Goal: Information Seeking & Learning: Find specific fact

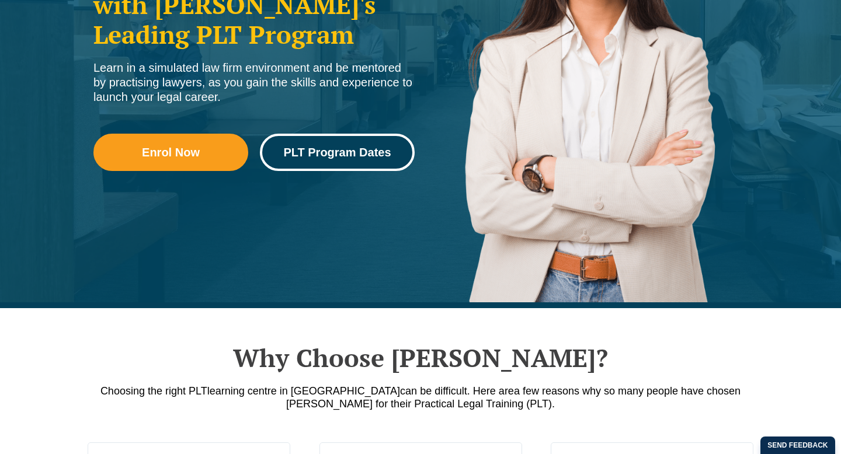
click at [346, 145] on link "PLT Program Dates" at bounding box center [337, 152] width 155 height 37
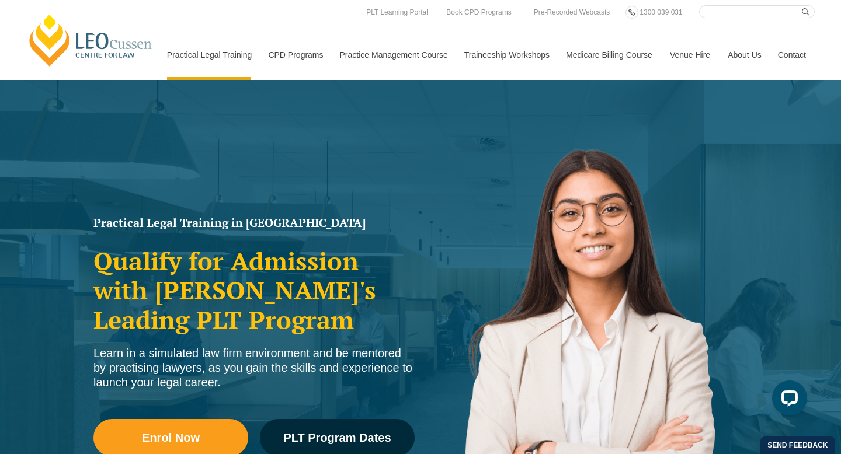
click at [718, 12] on input "Search here" at bounding box center [757, 11] width 116 height 13
type input "placement dates"
click at [802, 5] on button "submit" at bounding box center [808, 11] width 13 height 13
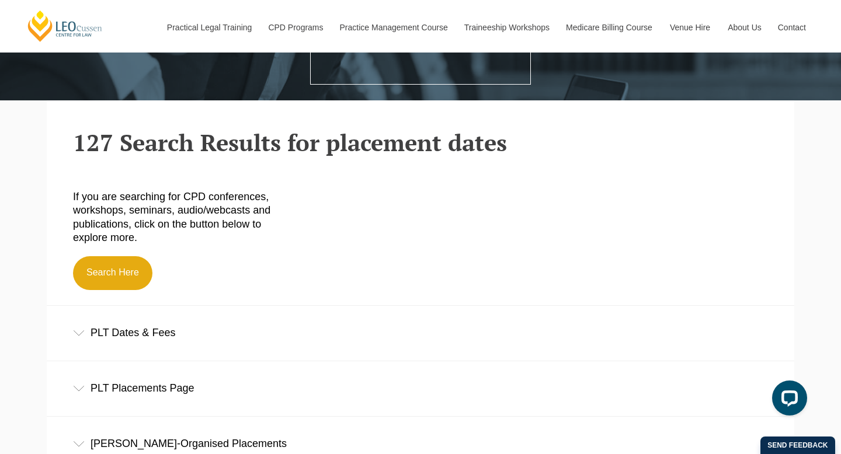
scroll to position [392, 0]
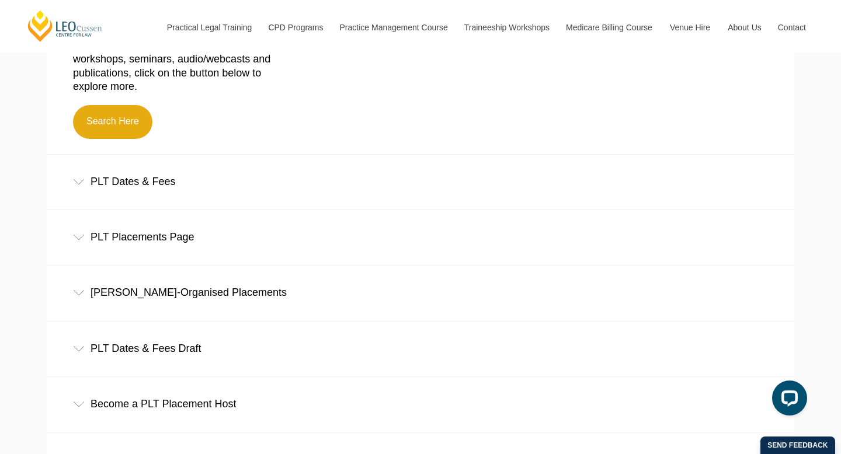
click at [426, 234] on div "PLT Placements Page" at bounding box center [421, 237] width 748 height 54
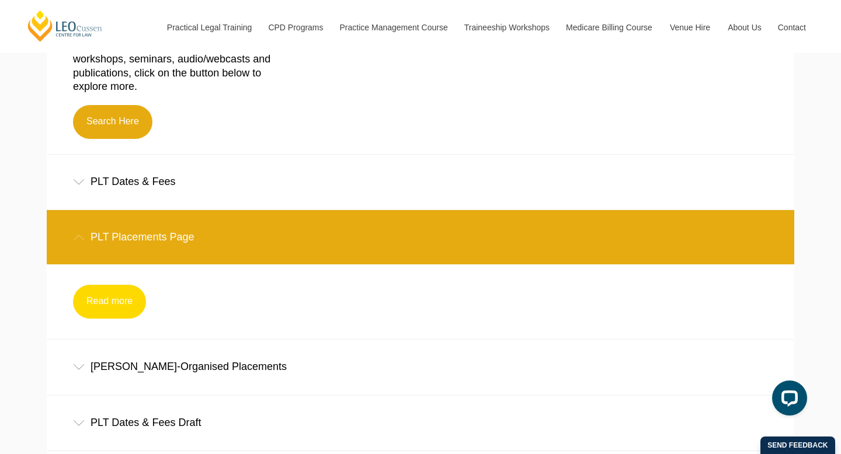
click at [124, 297] on link "Read more" at bounding box center [109, 302] width 73 height 34
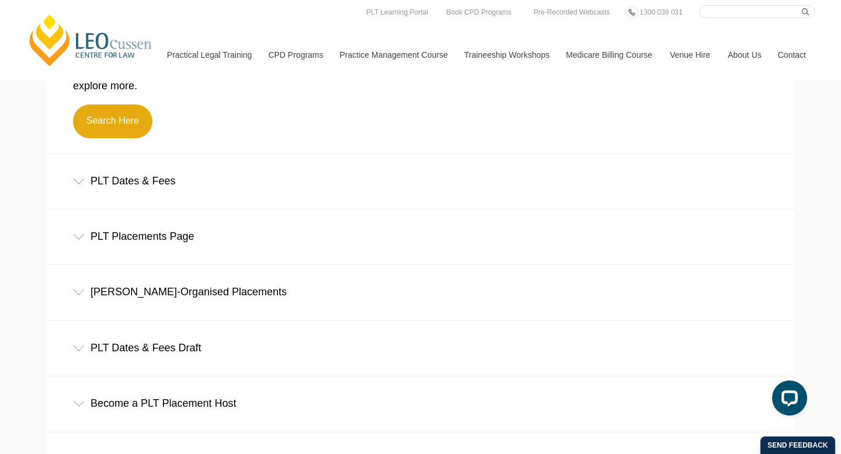
click at [162, 293] on div "Leo Cussen-Organised Placements" at bounding box center [421, 292] width 748 height 54
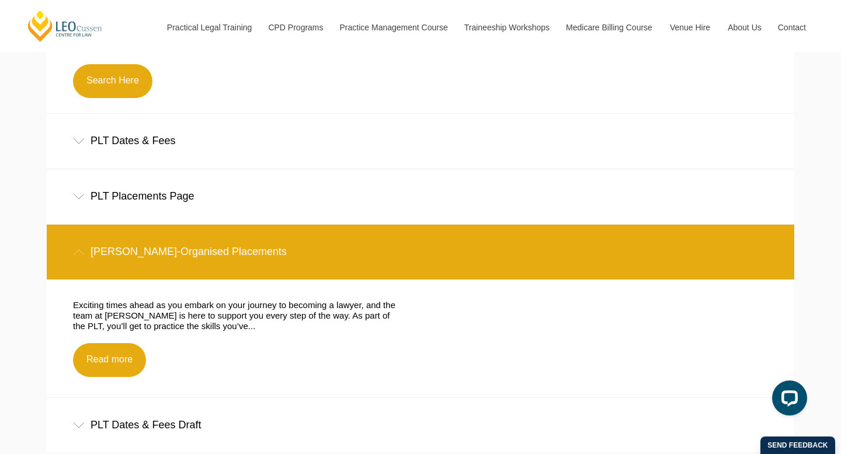
scroll to position [449, 0]
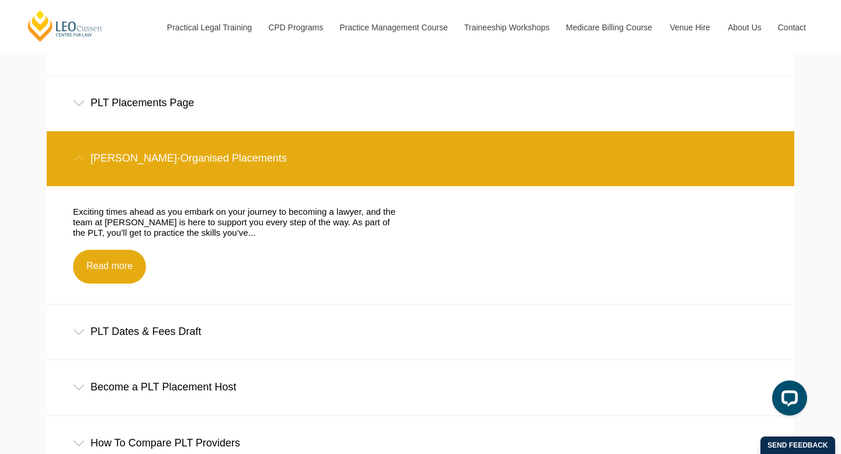
click at [157, 341] on div "PLT Dates & Fees Draft" at bounding box center [421, 332] width 748 height 54
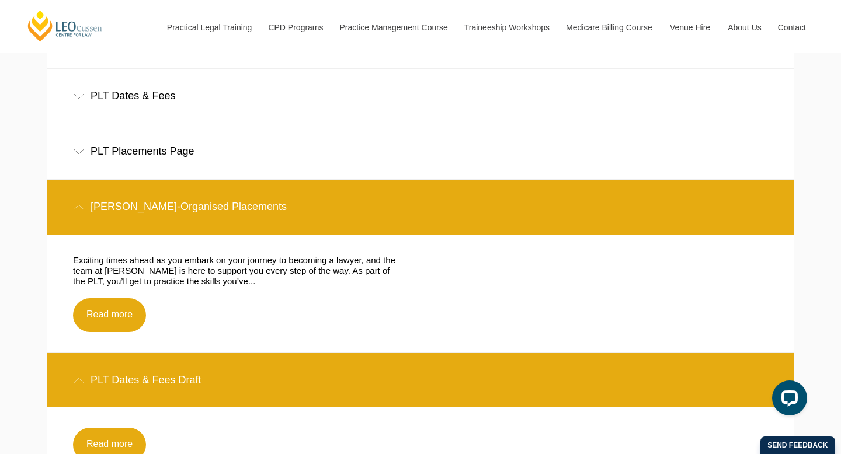
scroll to position [475, 0]
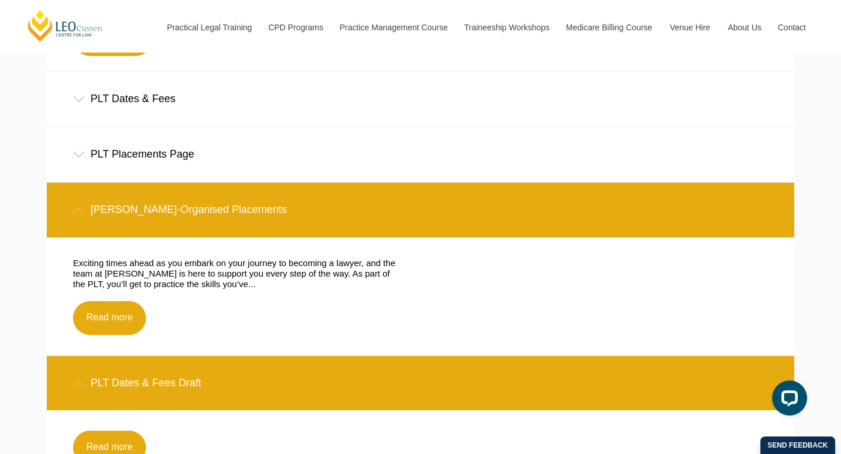
click at [160, 157] on div "PLT Placements Page" at bounding box center [421, 154] width 748 height 54
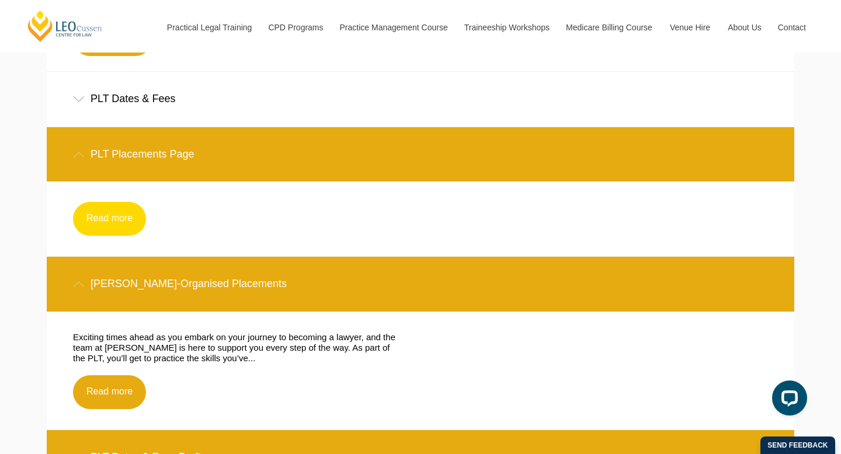
click at [110, 218] on link "Read more" at bounding box center [109, 219] width 73 height 34
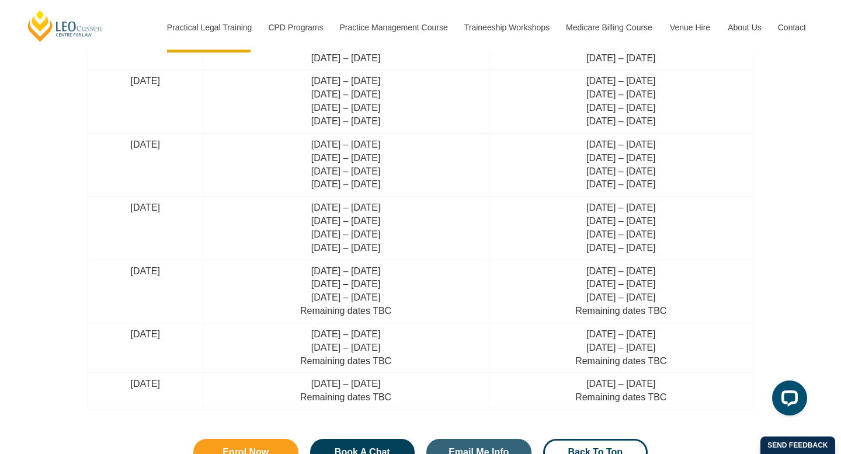
scroll to position [3058, 0]
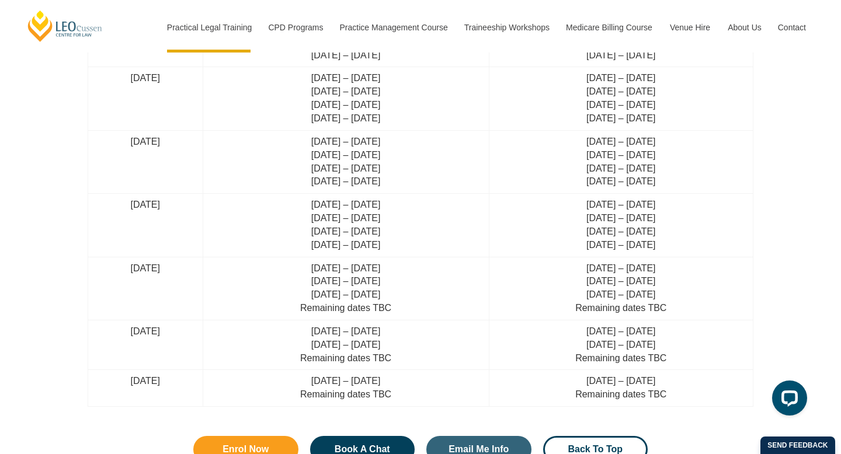
drag, startPoint x: 135, startPoint y: 207, endPoint x: 200, endPoint y: 208, distance: 65.4
click at [201, 207] on td "17 February 2025" at bounding box center [145, 225] width 115 height 63
drag, startPoint x: 140, startPoint y: 265, endPoint x: 211, endPoint y: 265, distance: 71.3
click at [203, 265] on td "24 March 2025" at bounding box center [145, 288] width 115 height 63
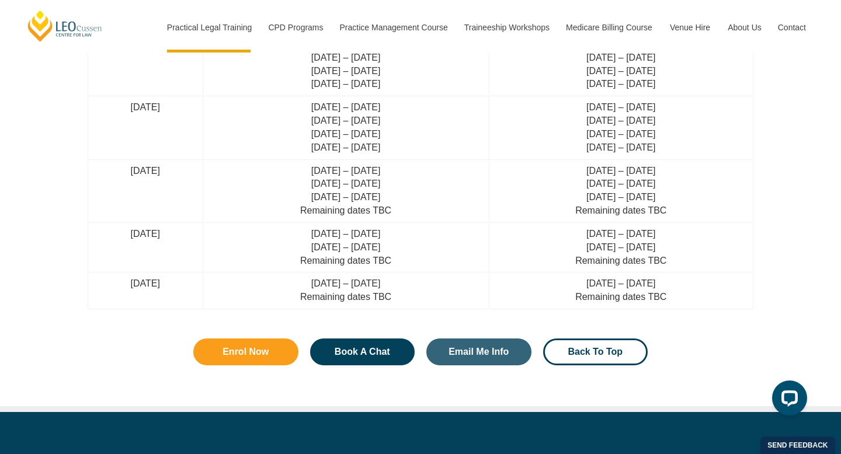
scroll to position [3176, 0]
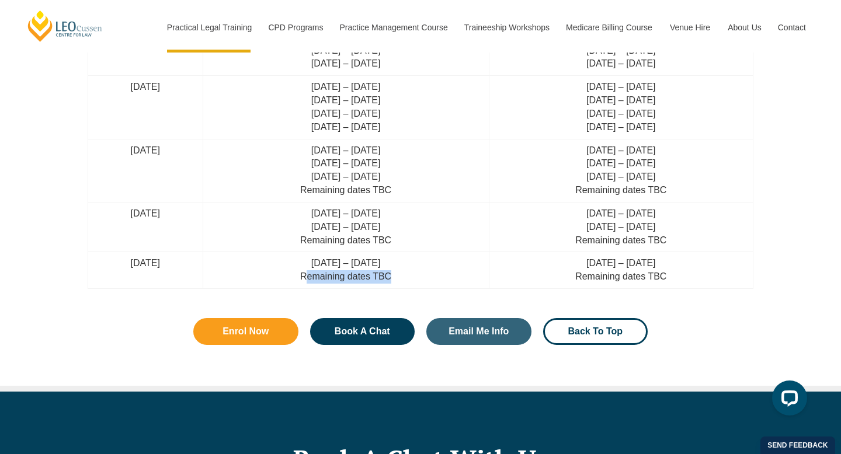
drag, startPoint x: 348, startPoint y: 279, endPoint x: 432, endPoint y: 278, distance: 84.7
click at [432, 278] on td "27 Jan – 16 Feb 2026 Remaining dates TBC" at bounding box center [346, 270] width 286 height 37
click at [456, 276] on td "27 Jan – 16 Feb 2026 Remaining dates TBC" at bounding box center [346, 270] width 286 height 37
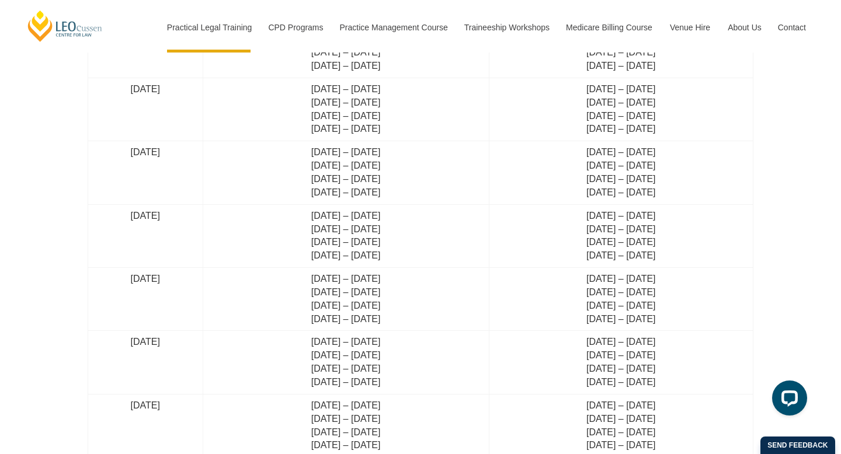
scroll to position [2806, 0]
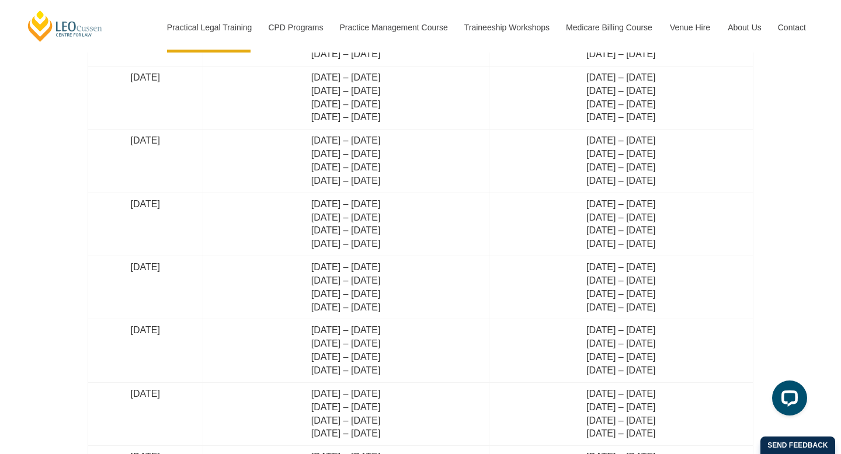
drag, startPoint x: 341, startPoint y: 205, endPoint x: 432, endPoint y: 203, distance: 91.2
click at [432, 204] on td "28 Jan – 17 Feb 2025 24 Feb – 17 Mar 2025 12 May – 30 May 2025 7 Jul – 25 Jul 2…" at bounding box center [346, 224] width 286 height 63
click at [335, 220] on td "28 Jan – 17 Feb 2025 24 Feb – 17 Mar 2025 12 May – 30 May 2025 7 Jul – 25 Jul 2…" at bounding box center [346, 224] width 286 height 63
drag, startPoint x: 377, startPoint y: 221, endPoint x: 436, endPoint y: 220, distance: 59.0
click at [436, 220] on td "28 Jan – 17 Feb 2025 24 Feb – 17 Mar 2025 12 May – 30 May 2025 7 Jul – 25 Jul 2…" at bounding box center [346, 224] width 286 height 63
